Goal: Check status: Check status

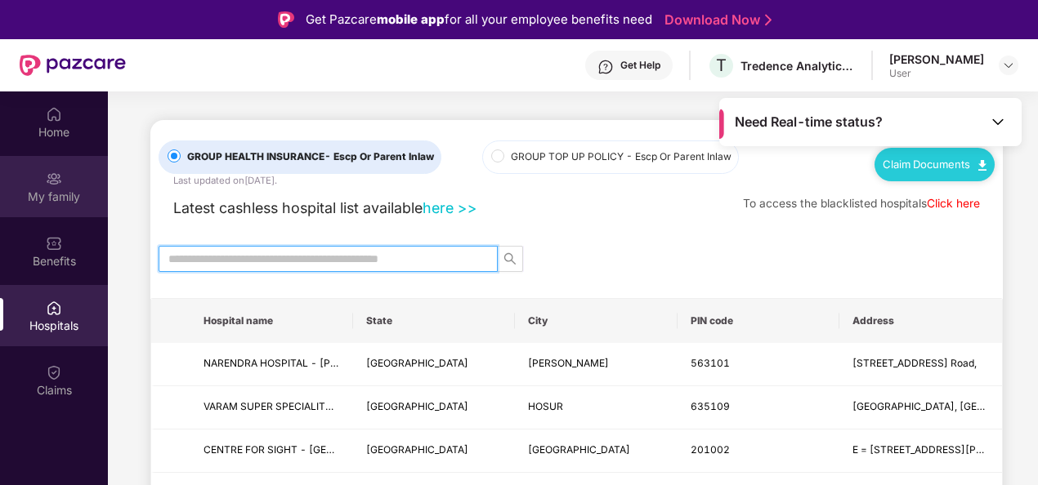
scroll to position [64, 0]
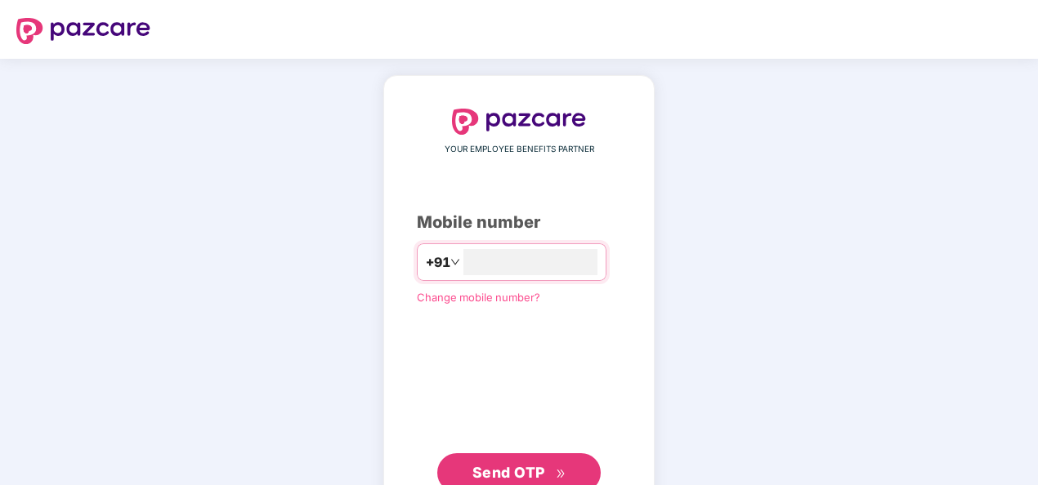
scroll to position [54, 0]
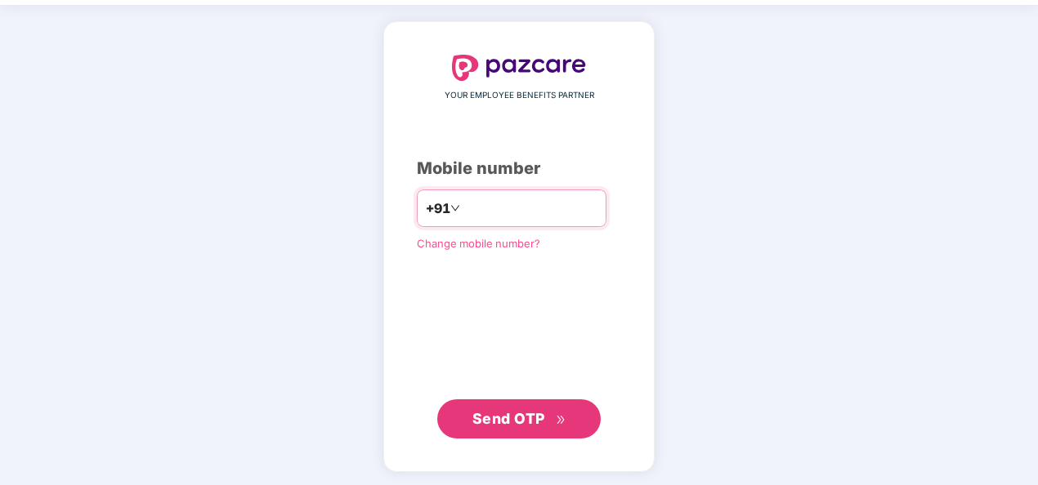
click at [537, 203] on input "number" at bounding box center [530, 208] width 134 height 26
click at [463, 200] on input "**********" at bounding box center [530, 208] width 134 height 26
click at [536, 207] on input "**********" at bounding box center [530, 208] width 134 height 26
type input "**********"
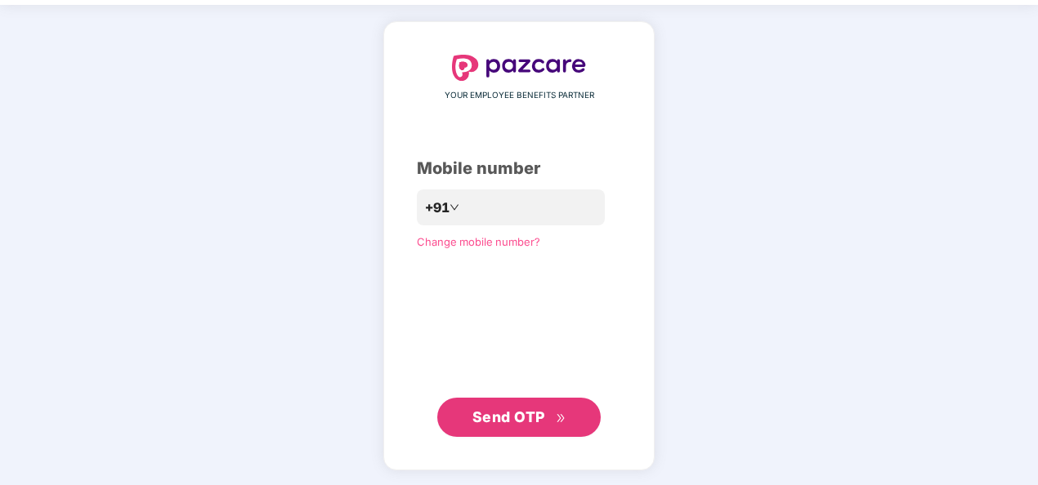
click at [503, 418] on span "Send OTP" at bounding box center [508, 417] width 73 height 17
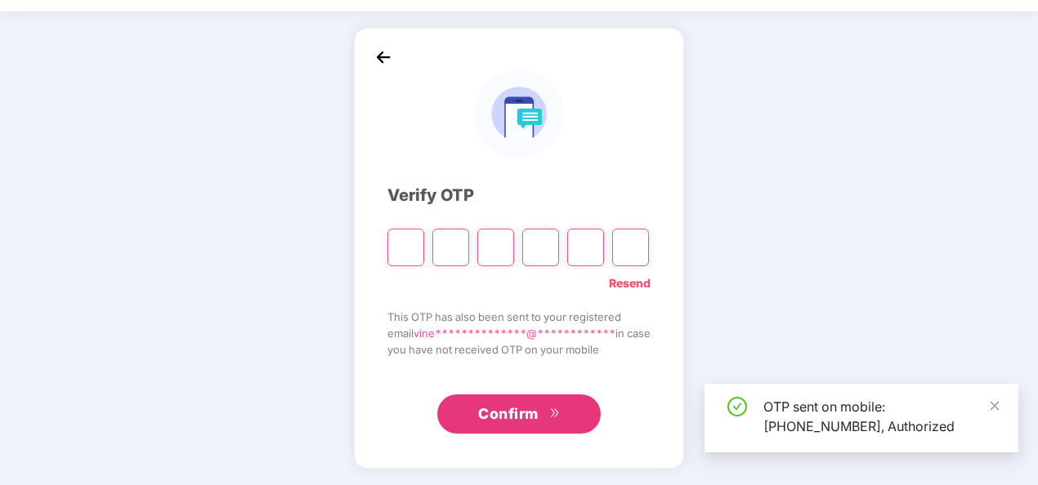
scroll to position [47, 0]
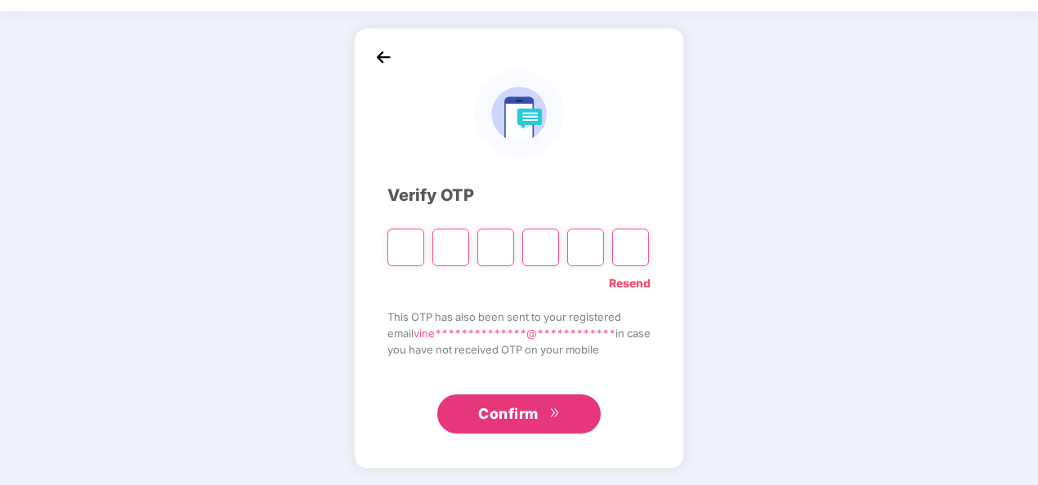
type input "*"
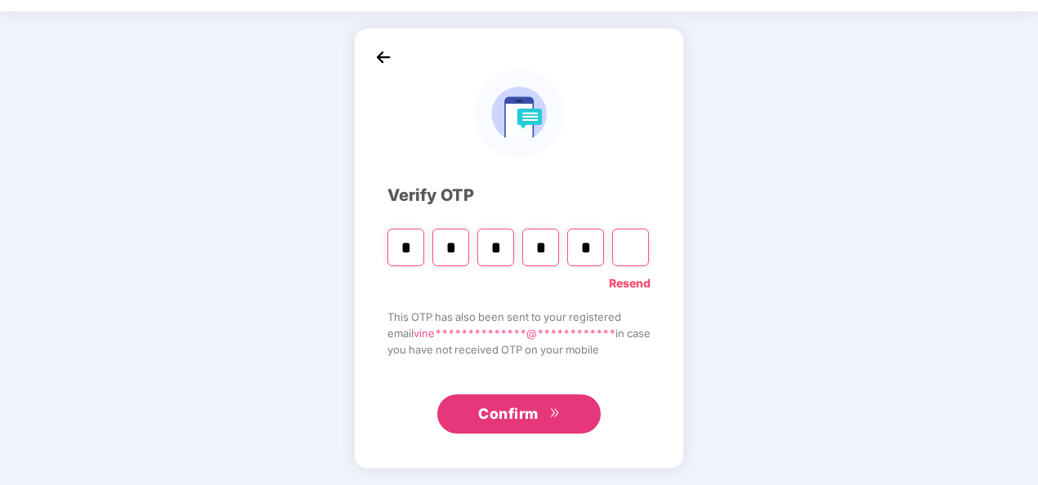
type input "*"
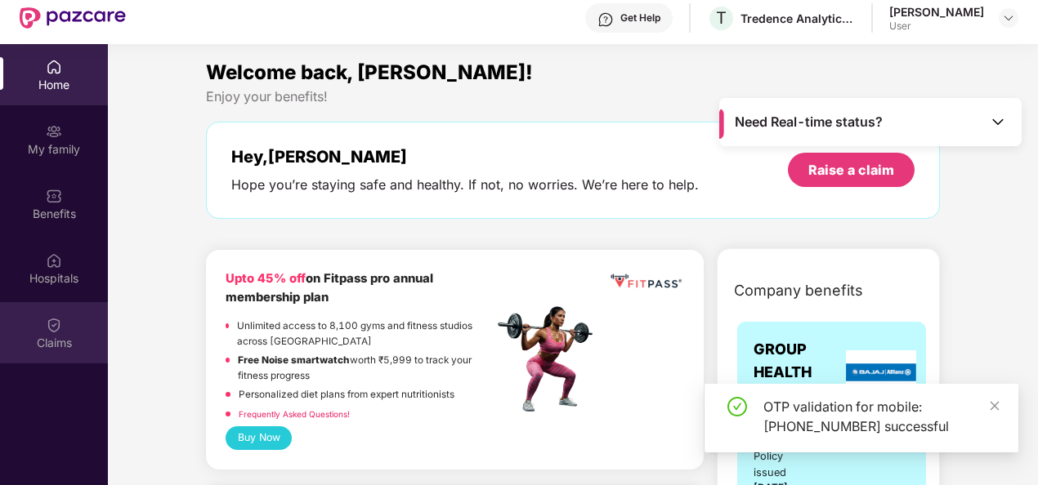
click at [49, 358] on div "Claims" at bounding box center [54, 332] width 108 height 61
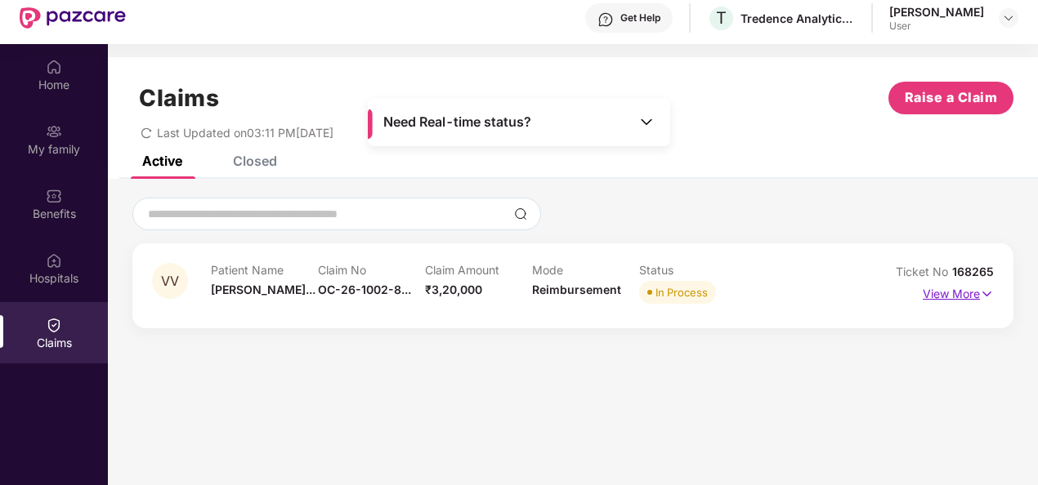
click at [942, 294] on p "View More" at bounding box center [958, 292] width 71 height 22
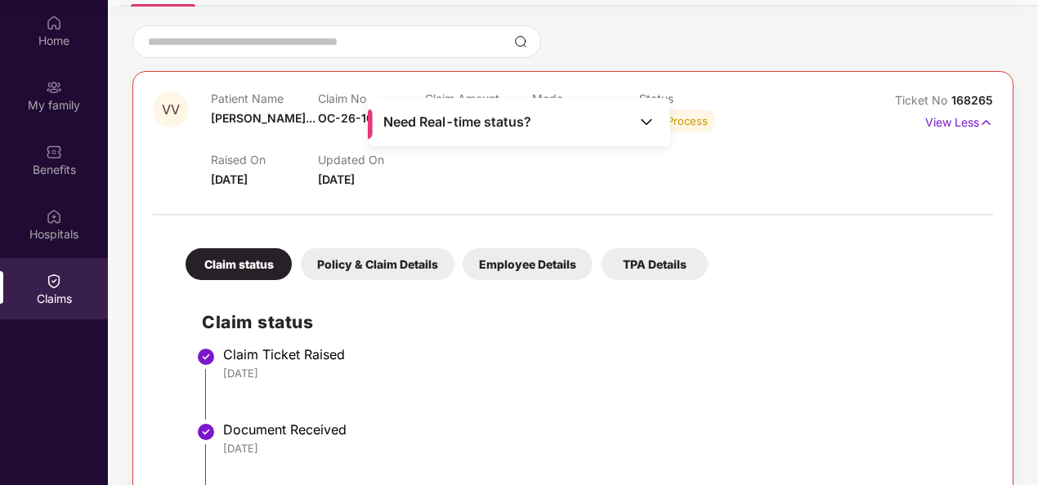
scroll to position [127, 0]
click at [362, 263] on div "Policy & Claim Details" at bounding box center [378, 265] width 154 height 32
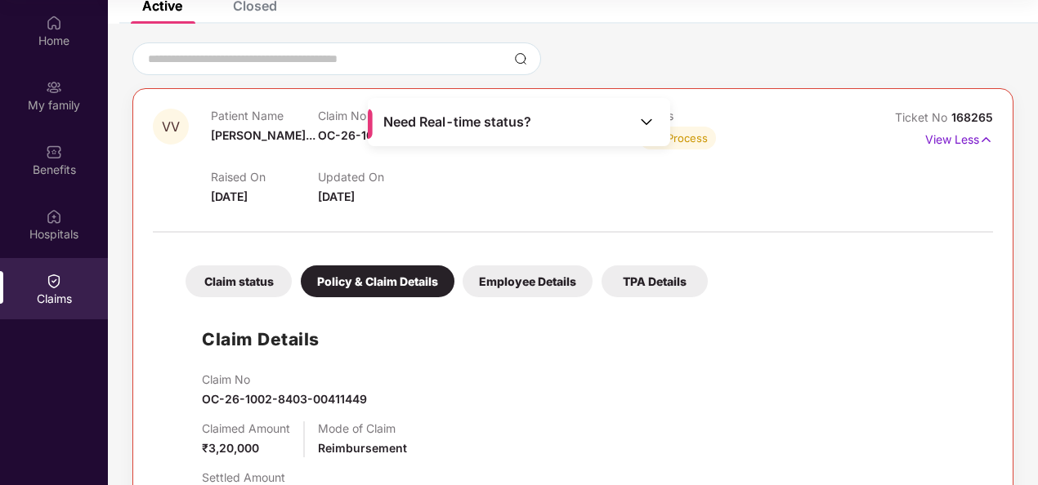
scroll to position [110, 0]
click at [510, 277] on div "Employee Details" at bounding box center [528, 282] width 130 height 32
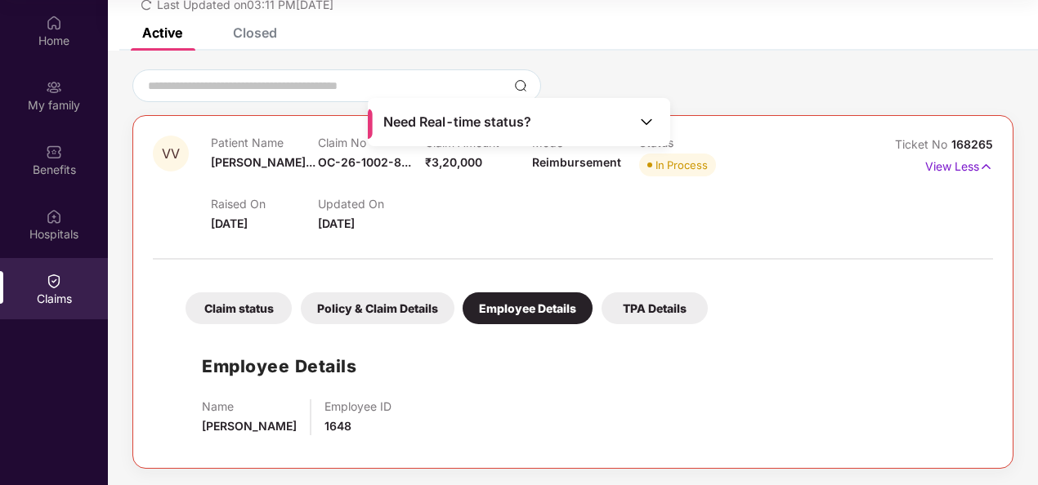
scroll to position [83, 0]
click at [647, 311] on div "TPA Details" at bounding box center [655, 309] width 106 height 32
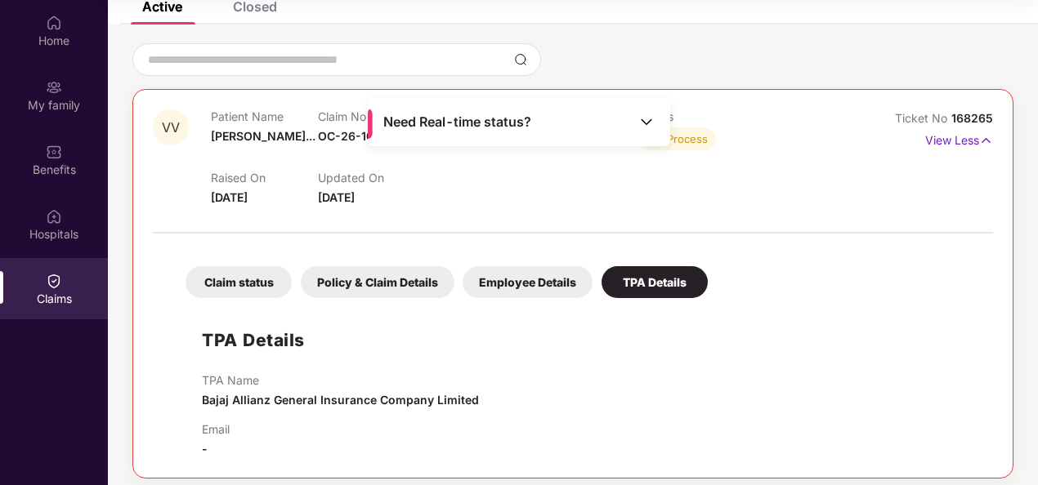
click at [351, 284] on div "Policy & Claim Details" at bounding box center [378, 282] width 154 height 32
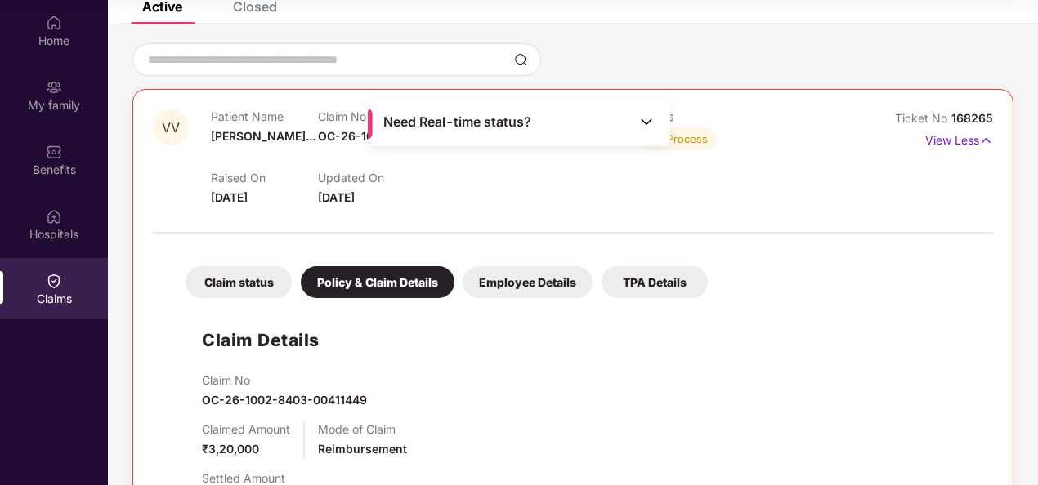
click at [235, 270] on div "Claim status" at bounding box center [239, 282] width 106 height 32
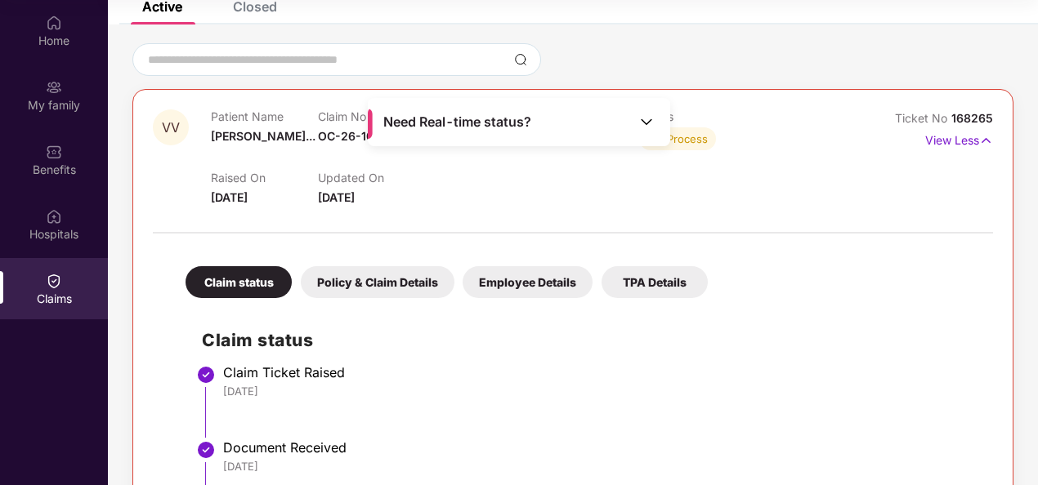
click at [642, 119] on img at bounding box center [646, 122] width 16 height 16
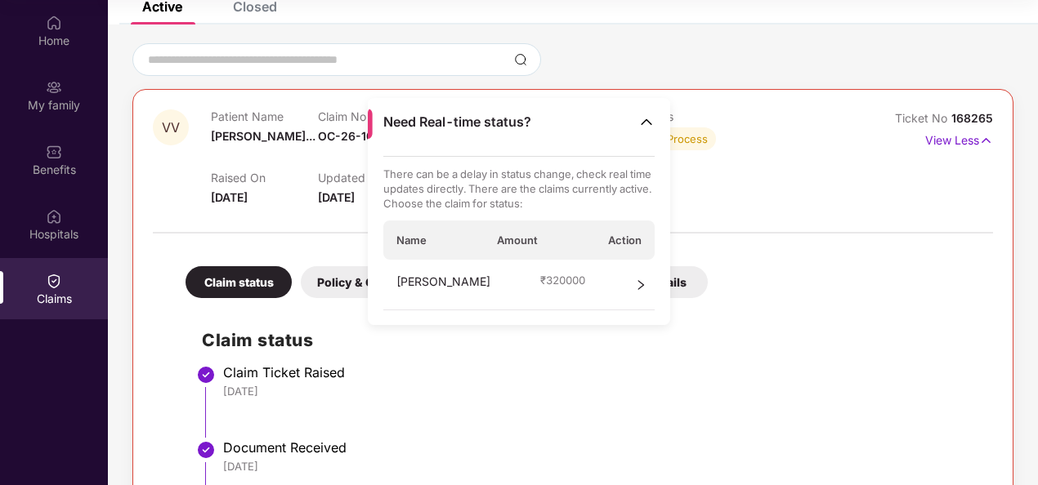
click at [642, 284] on icon "right" at bounding box center [640, 285] width 11 height 11
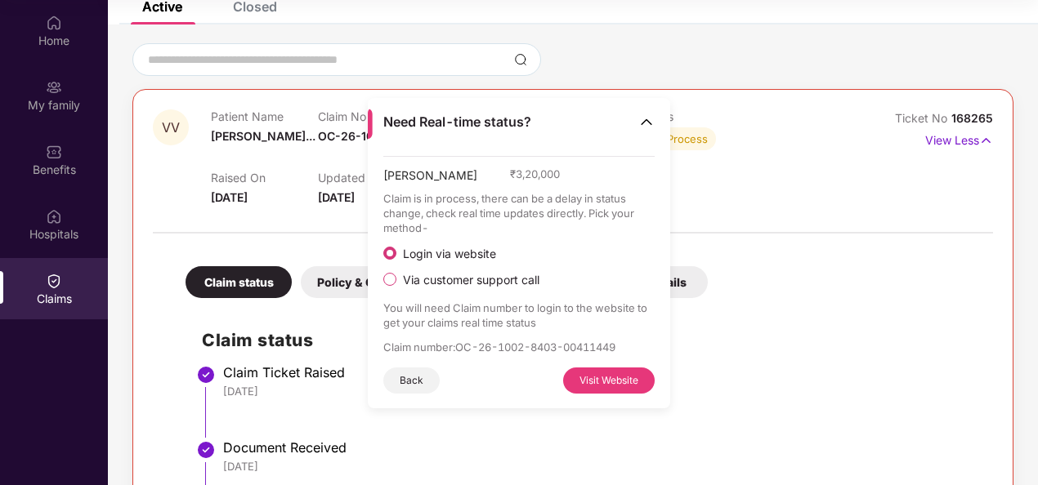
click at [594, 383] on button "Visit Website" at bounding box center [609, 381] width 92 height 26
click at [330, 276] on div "Policy & Claim Details" at bounding box center [378, 282] width 154 height 32
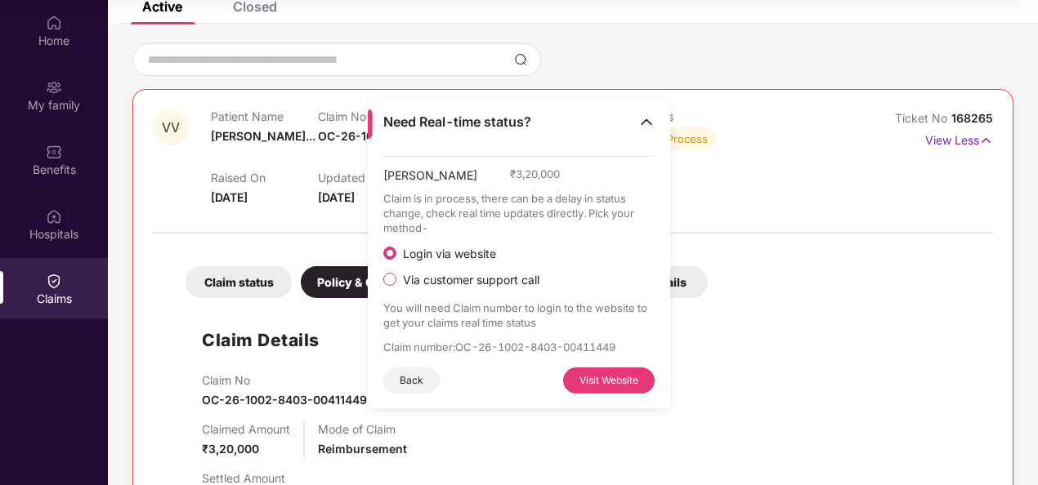
click at [646, 125] on img at bounding box center [646, 122] width 16 height 16
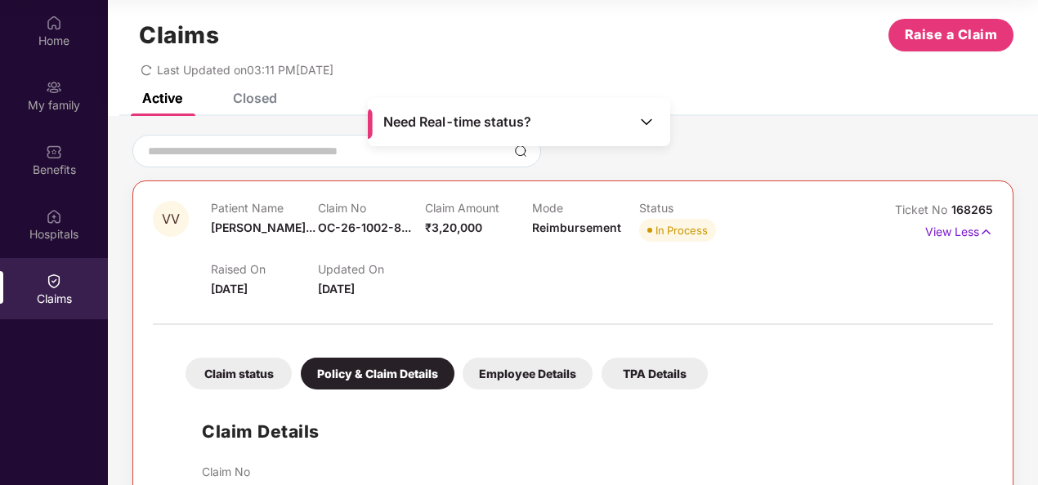
scroll to position [0, 0]
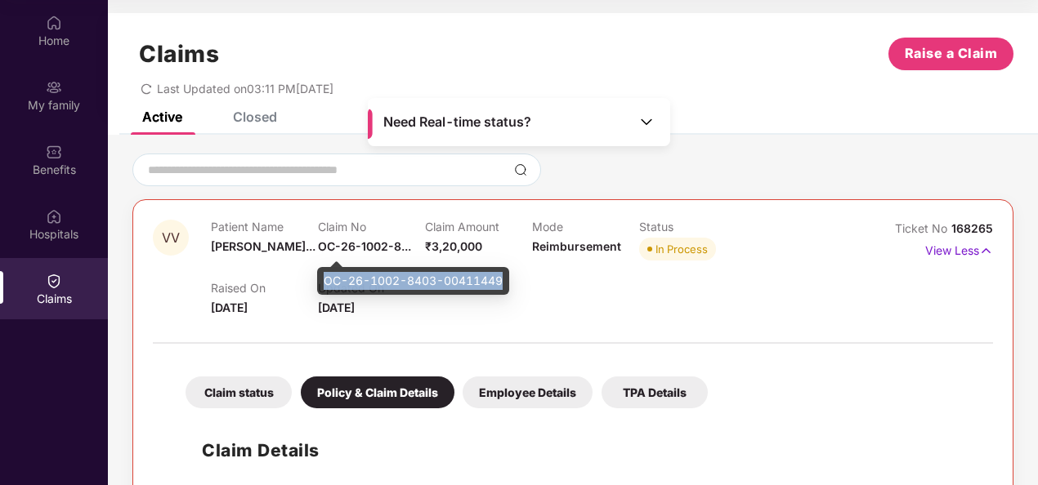
drag, startPoint x: 325, startPoint y: 281, endPoint x: 509, endPoint y: 283, distance: 183.9
click at [509, 283] on div "OC-26-1002-8403-00411449" at bounding box center [413, 281] width 192 height 28
copy div "OC-26-1002-8403-00411449"
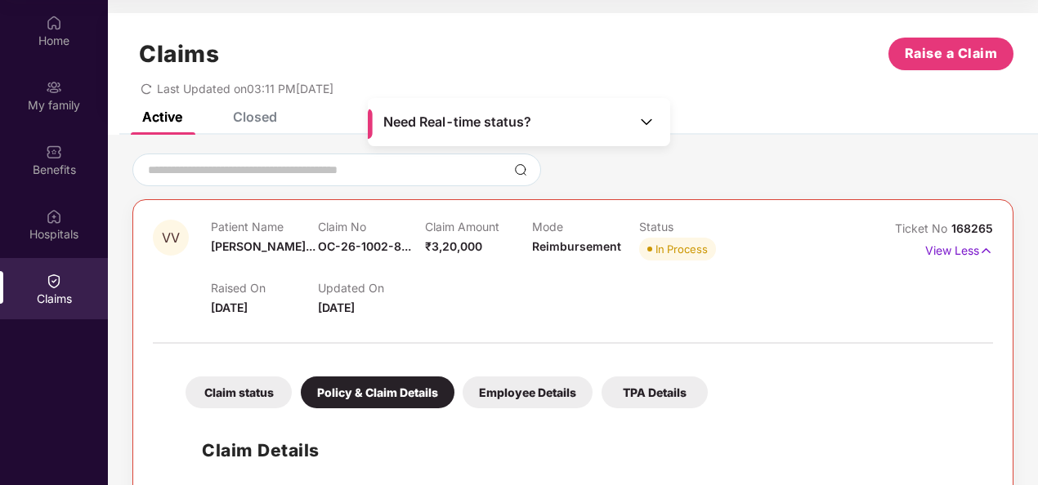
click at [260, 120] on div "Closed" at bounding box center [255, 117] width 44 height 16
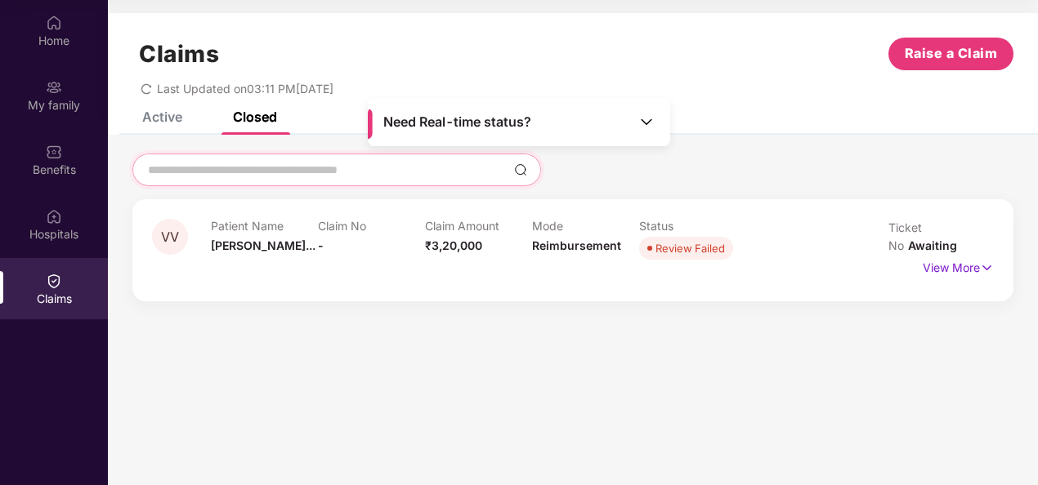
click at [221, 162] on input at bounding box center [326, 170] width 361 height 17
click at [150, 111] on div "Active" at bounding box center [162, 117] width 40 height 16
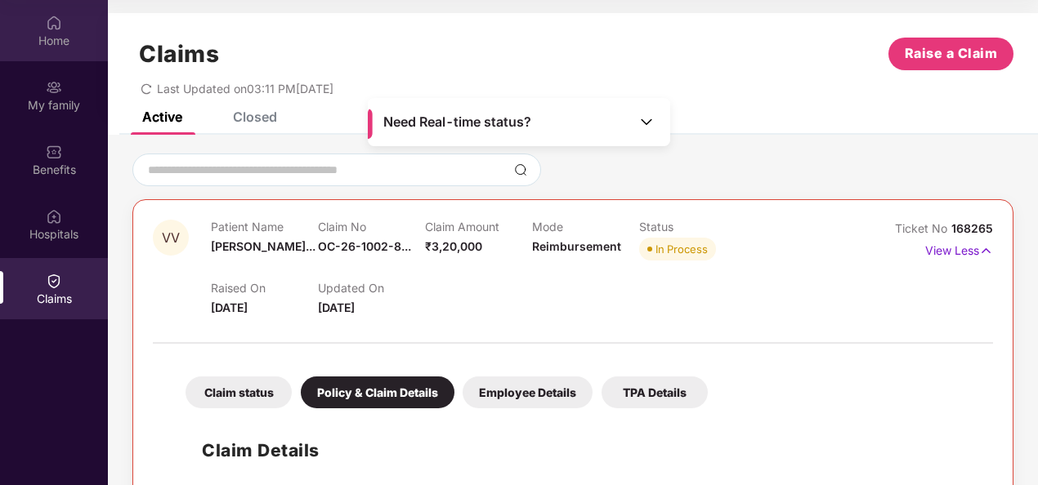
drag, startPoint x: 38, startPoint y: 56, endPoint x: 39, endPoint y: 31, distance: 24.5
click at [39, 31] on div "Home" at bounding box center [54, 30] width 108 height 61
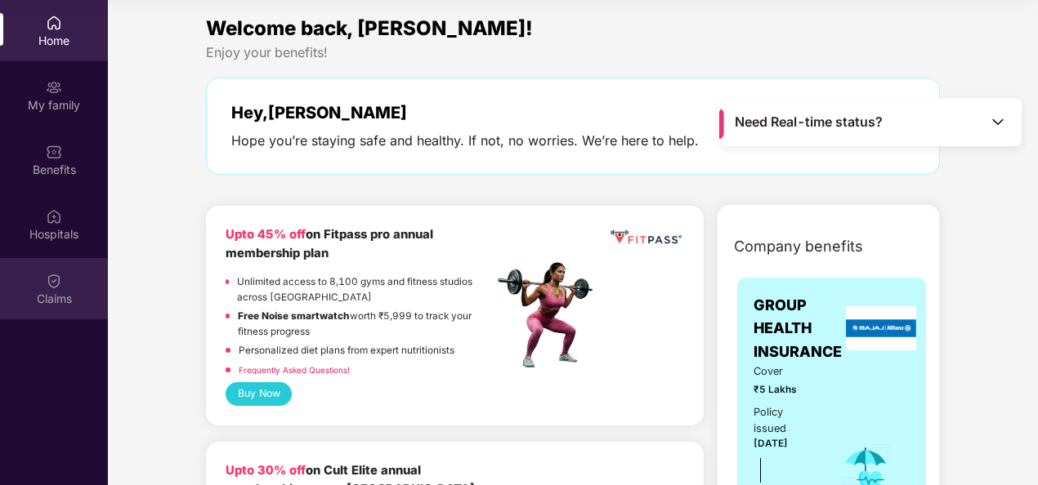
click at [55, 283] on img at bounding box center [54, 281] width 16 height 16
